Goal: Information Seeking & Learning: Learn about a topic

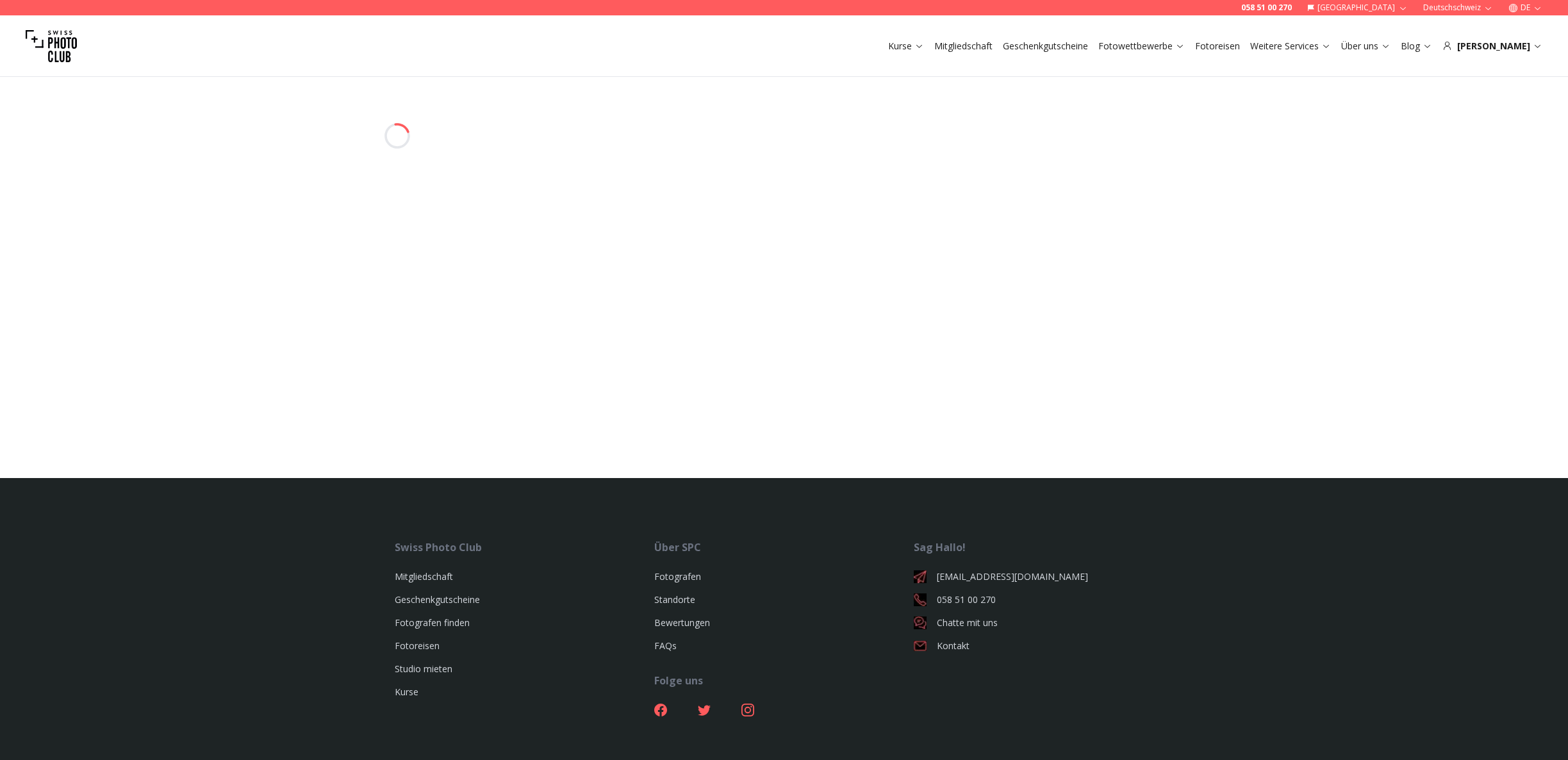
select select
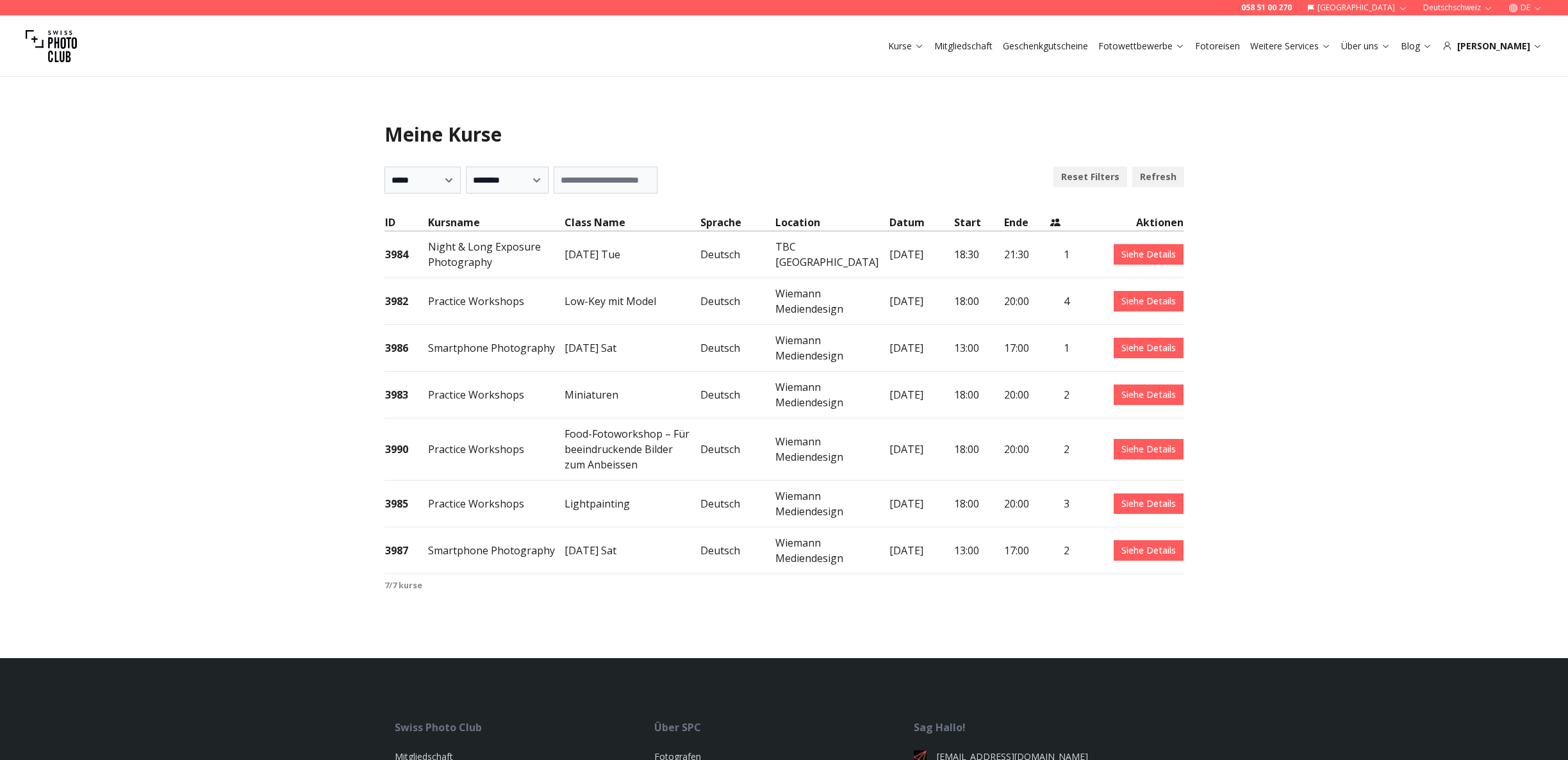
select select "***"
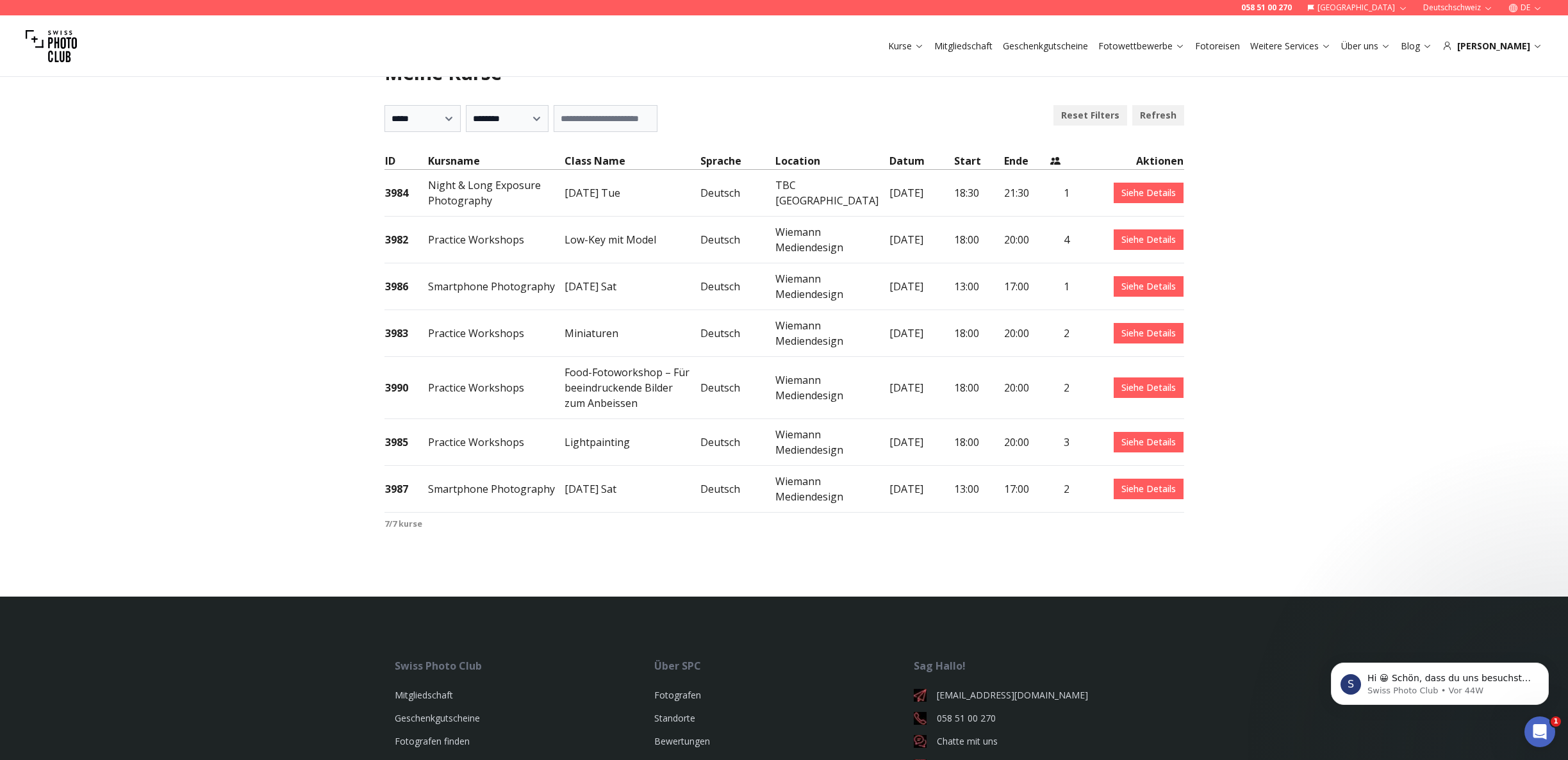
click at [794, 190] on td "TBC [GEOGRAPHIC_DATA]" at bounding box center [831, 193] width 114 height 47
drag, startPoint x: 625, startPoint y: 197, endPoint x: 807, endPoint y: 214, distance: 182.8
click at [805, 214] on tr "3984 Night & Long Exposure Photography [DATE] Tue Deutsch TBC [GEOGRAPHIC_DATA]…" at bounding box center [784, 193] width 799 height 47
click at [1134, 195] on link "Siehe Details" at bounding box center [1149, 192] width 70 height 20
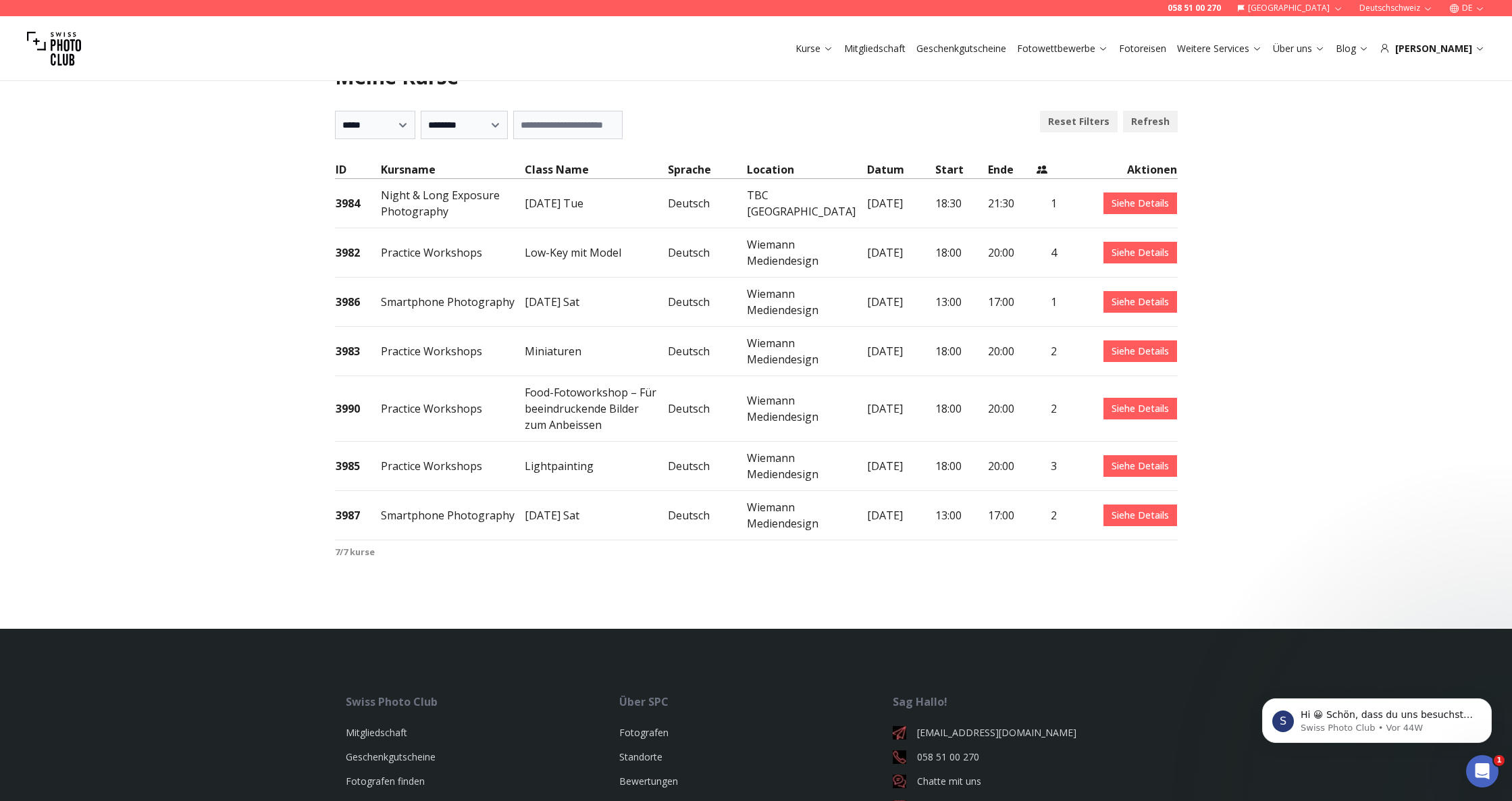
scroll to position [66, 0]
click at [1140, 205] on link "Siehe Details" at bounding box center [1140, 202] width 73 height 21
drag, startPoint x: 779, startPoint y: 202, endPoint x: 726, endPoint y: 202, distance: 53.0
click at [746, 202] on td "TBC [GEOGRAPHIC_DATA]" at bounding box center [806, 203] width 120 height 49
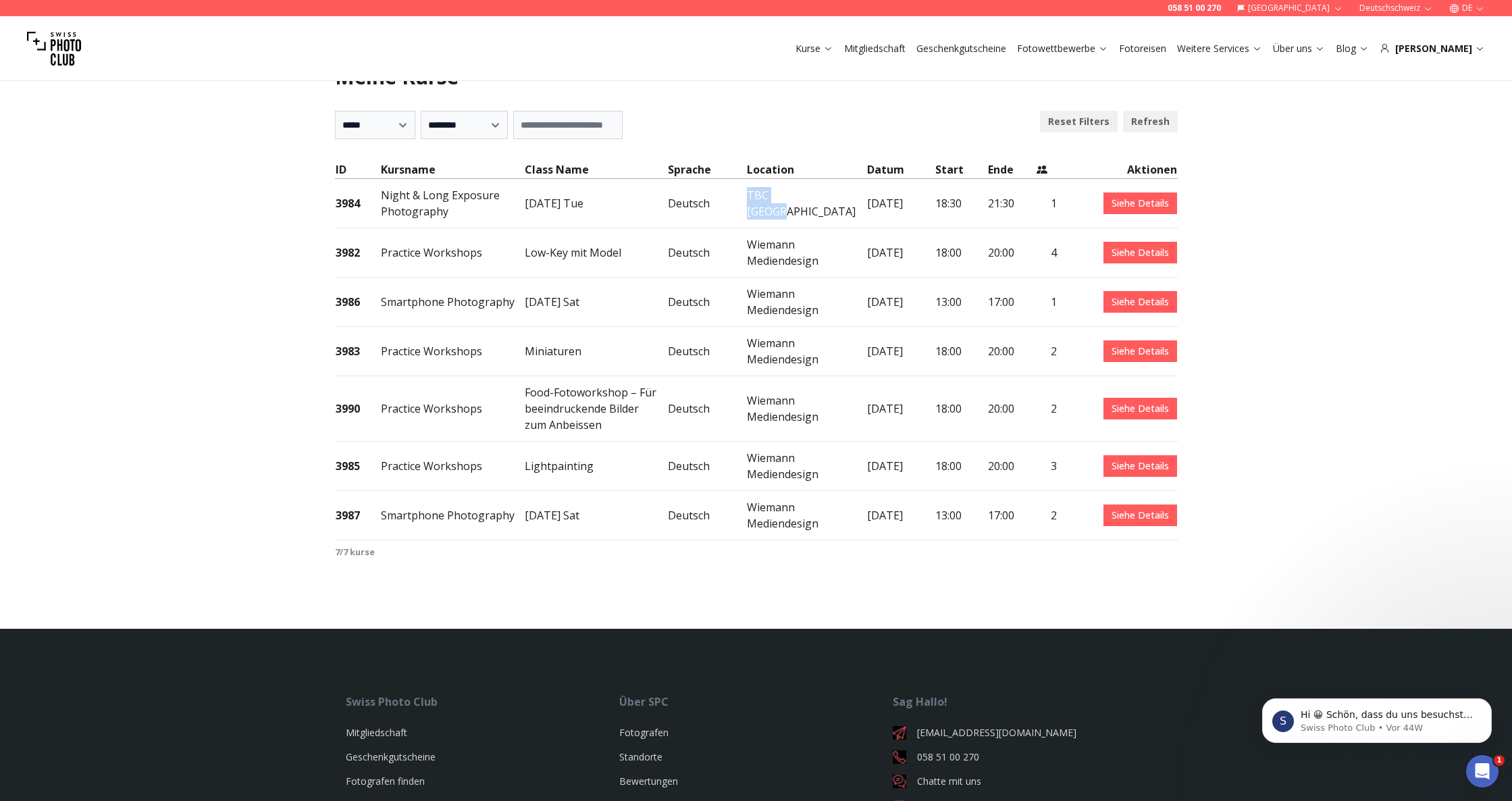
copy td "TBC [GEOGRAPHIC_DATA]"
click at [1158, 200] on link "Siehe Details" at bounding box center [1140, 203] width 73 height 21
drag, startPoint x: 786, startPoint y: 200, endPoint x: 726, endPoint y: 201, distance: 60.0
click at [746, 201] on td "TBC [GEOGRAPHIC_DATA]" at bounding box center [806, 203] width 120 height 49
copy td "TBC [GEOGRAPHIC_DATA]"
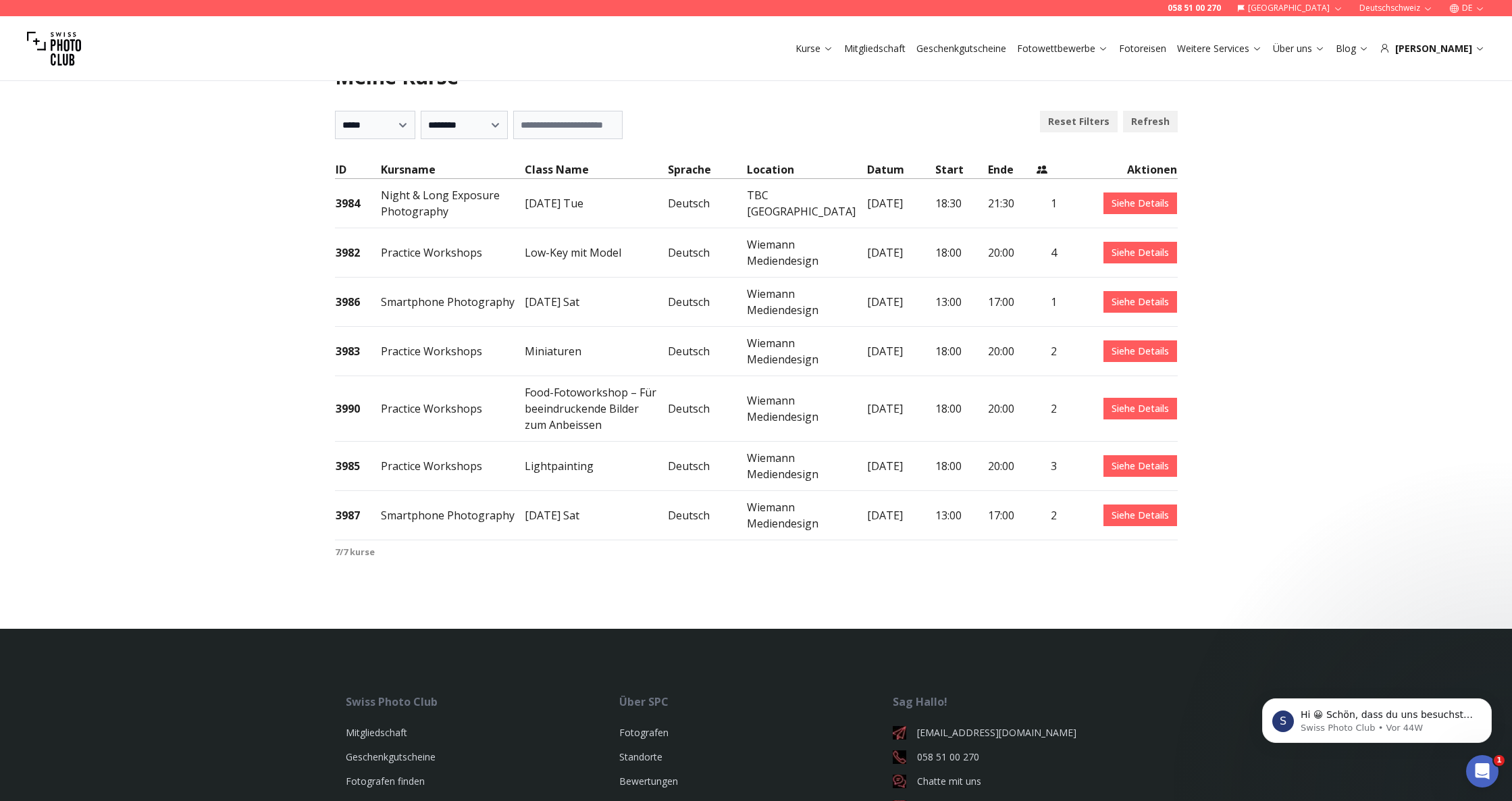
scroll to position [64, 0]
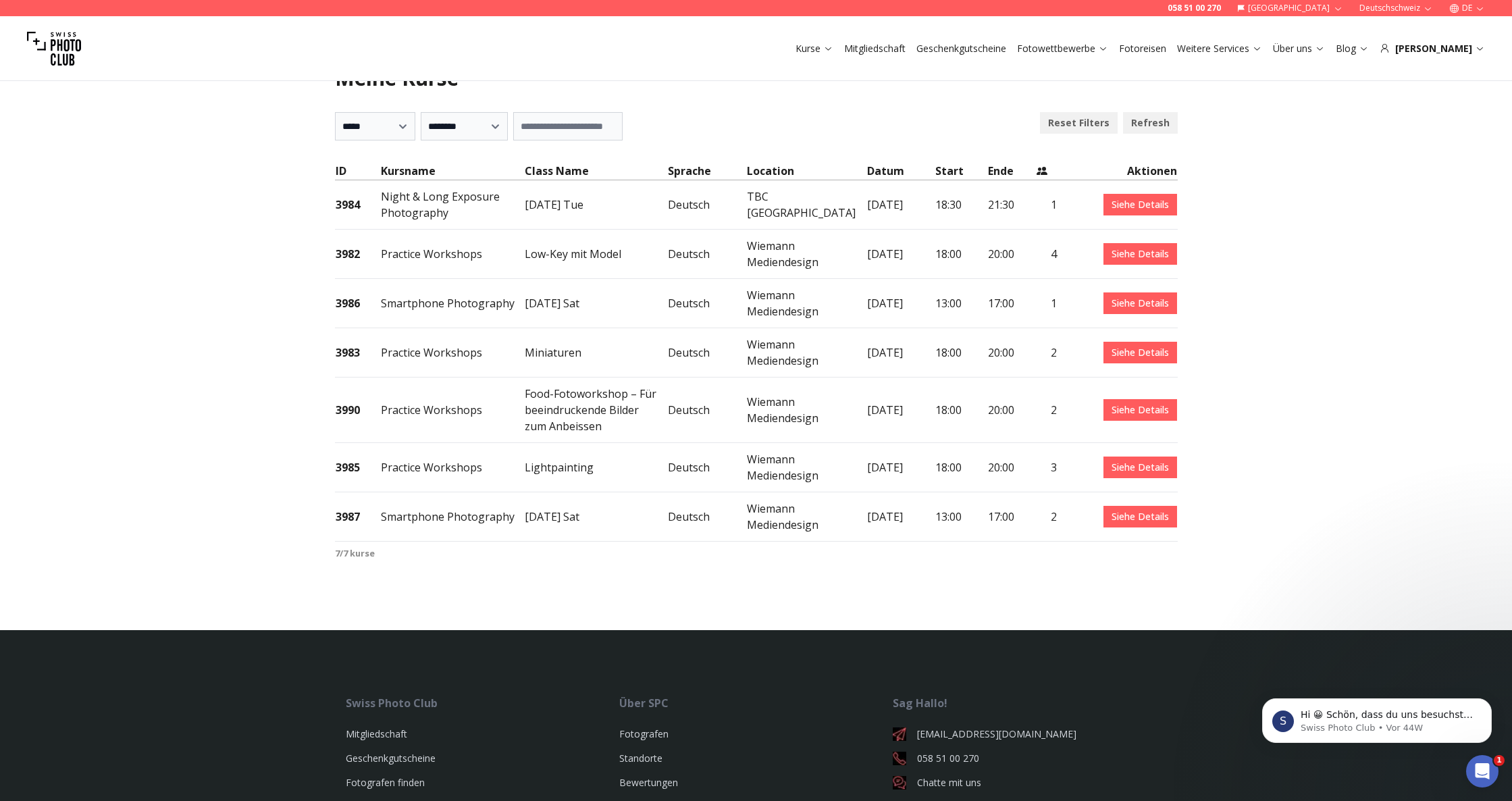
click at [1123, 257] on link "Siehe Details" at bounding box center [1140, 253] width 73 height 21
click at [1132, 301] on link "Siehe Details" at bounding box center [1140, 303] width 73 height 21
